Goal: Find specific page/section: Find specific page/section

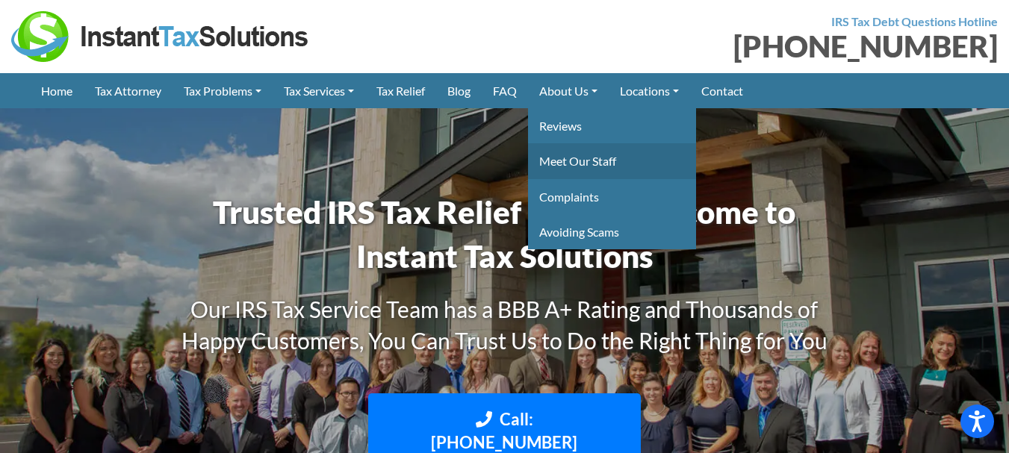
click at [576, 161] on link "Meet Our Staff" at bounding box center [612, 160] width 168 height 35
click at [594, 163] on link "Meet Our Staff" at bounding box center [612, 160] width 168 height 35
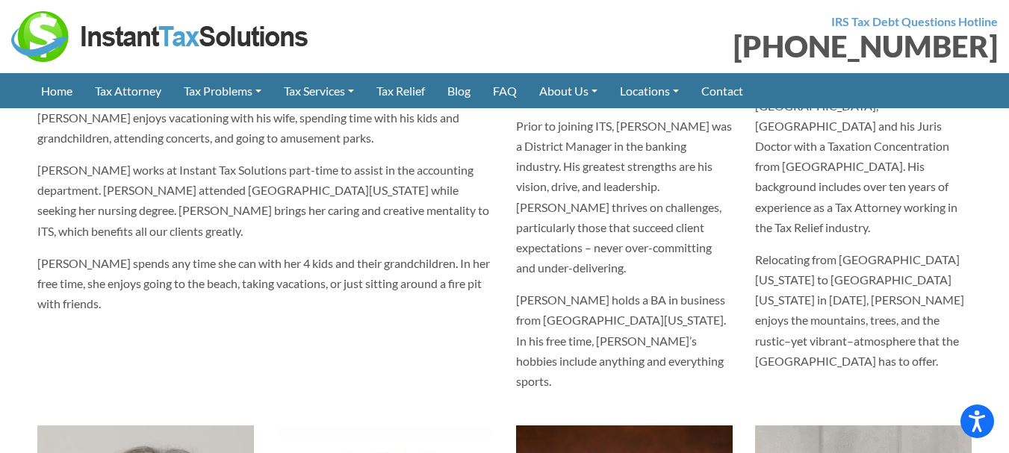
scroll to position [4, 0]
